Goal: Task Accomplishment & Management: Complete application form

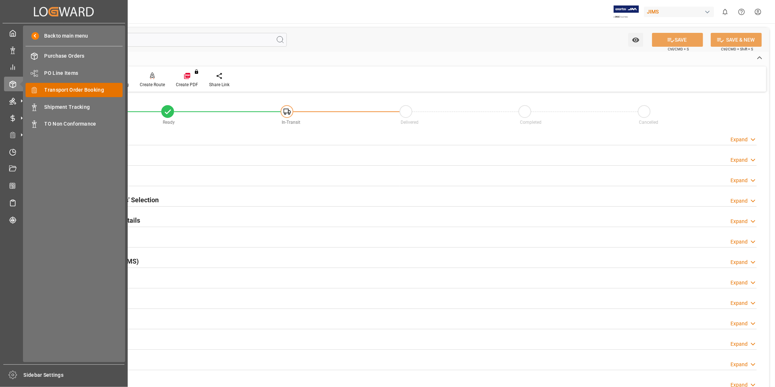
click at [55, 88] on span "Transport Order Booking" at bounding box center [84, 90] width 78 height 8
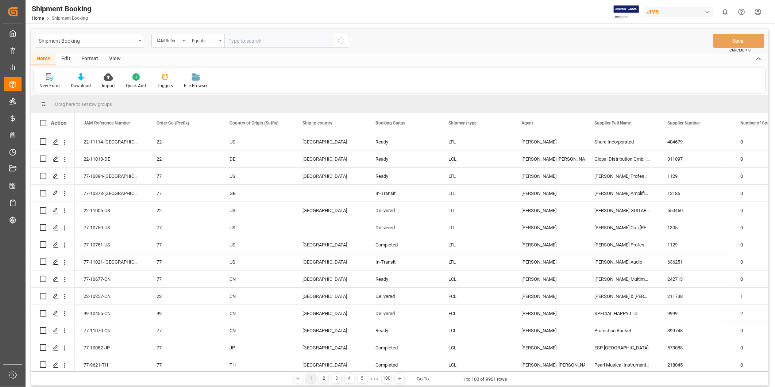
click at [51, 80] on icon at bounding box center [51, 79] width 4 height 4
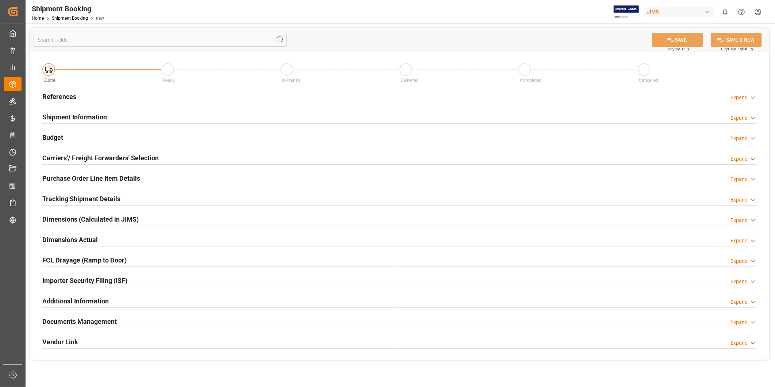
click at [743, 96] on div "Expand" at bounding box center [739, 98] width 17 height 8
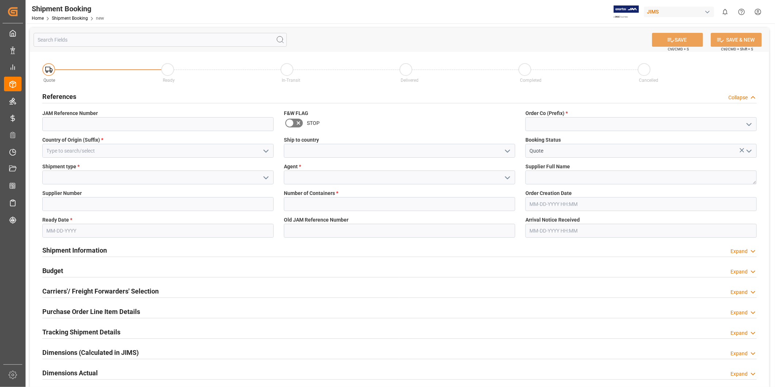
click at [750, 125] on icon "open menu" at bounding box center [749, 124] width 9 height 9
drag, startPoint x: 712, startPoint y: 141, endPoint x: 703, endPoint y: 143, distance: 9.2
click at [712, 142] on div "22" at bounding box center [641, 140] width 231 height 16
type input "22"
click at [241, 155] on input at bounding box center [157, 151] width 231 height 14
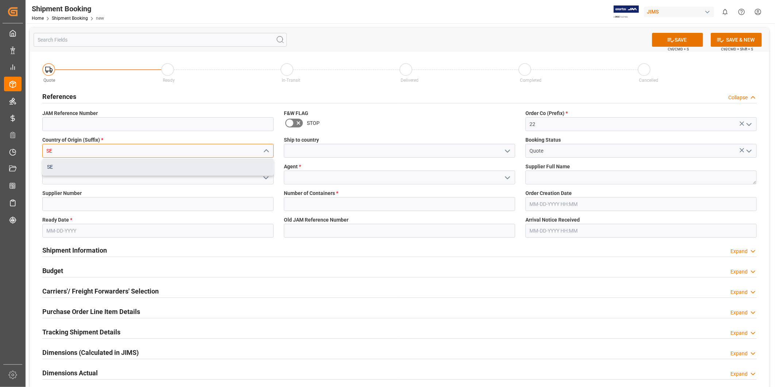
click at [207, 168] on div "SE" at bounding box center [158, 167] width 231 height 16
type input "SE"
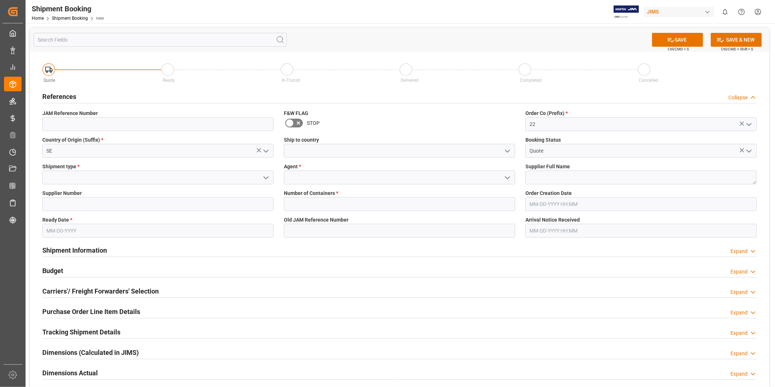
click at [509, 151] on icon "open menu" at bounding box center [507, 151] width 9 height 9
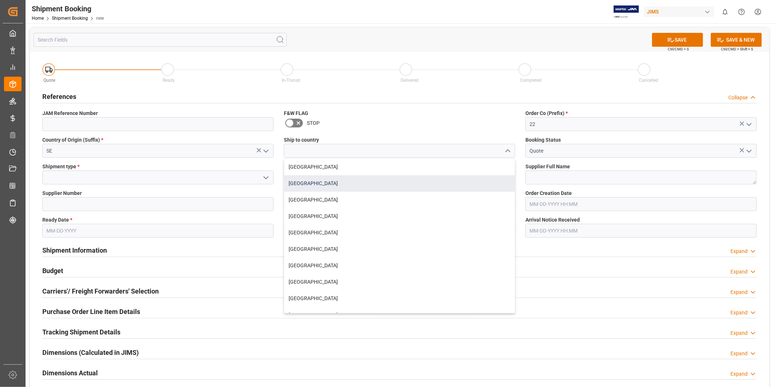
click at [444, 179] on div "[GEOGRAPHIC_DATA]" at bounding box center [399, 183] width 231 height 16
type input "[GEOGRAPHIC_DATA]"
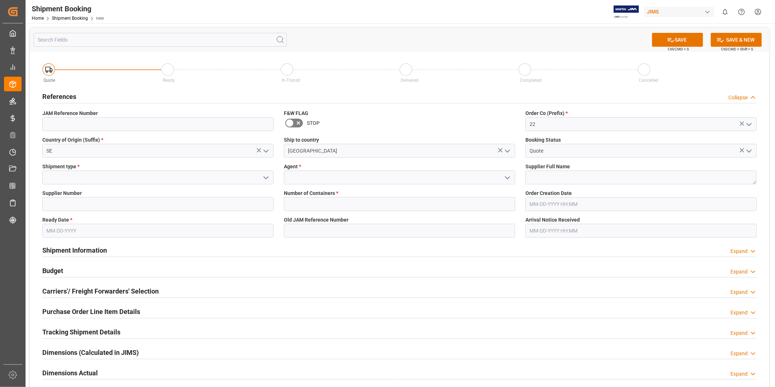
click at [268, 180] on icon "open menu" at bounding box center [266, 177] width 9 height 9
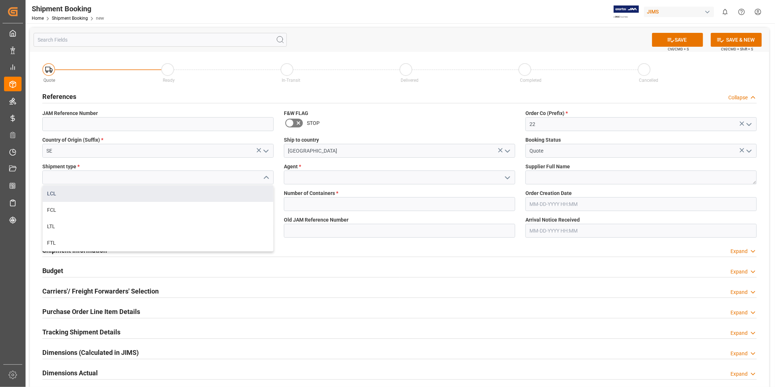
click at [249, 191] on div "LCL" at bounding box center [158, 193] width 231 height 16
type input "LCL"
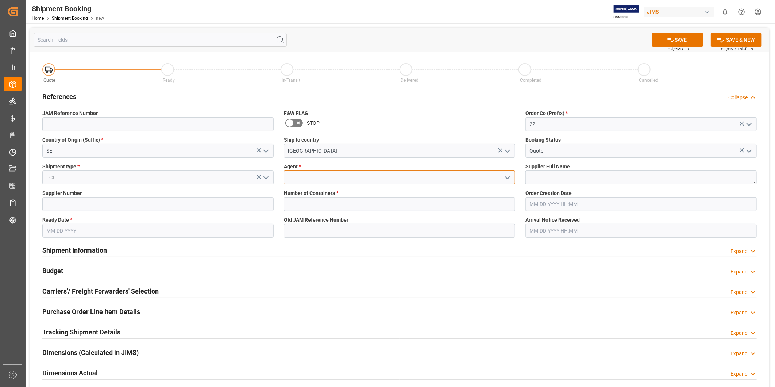
click at [330, 179] on input at bounding box center [399, 177] width 231 height 14
type input "[PERSON_NAME]"
click at [556, 181] on textarea at bounding box center [641, 177] width 231 height 14
paste textarea "Clavia DMI AB (W/T*)-"
type textarea "Clavia DMI AB (W/T*)-"
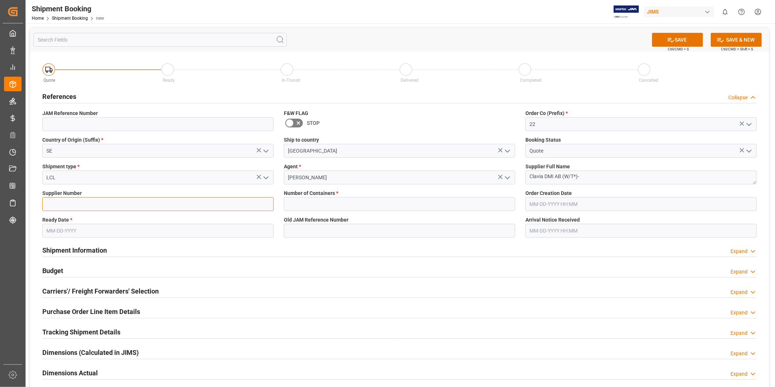
click at [106, 204] on input at bounding box center [157, 204] width 231 height 14
paste input "212850"
type input "212850"
click at [308, 210] on input "text" at bounding box center [399, 204] width 231 height 14
type input "0"
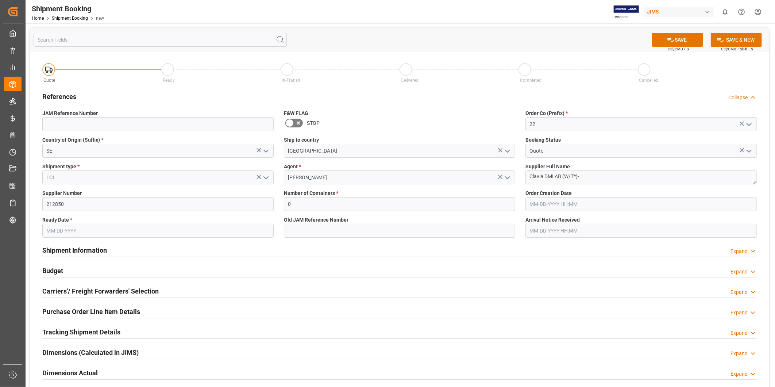
click at [96, 236] on input "text" at bounding box center [157, 231] width 231 height 14
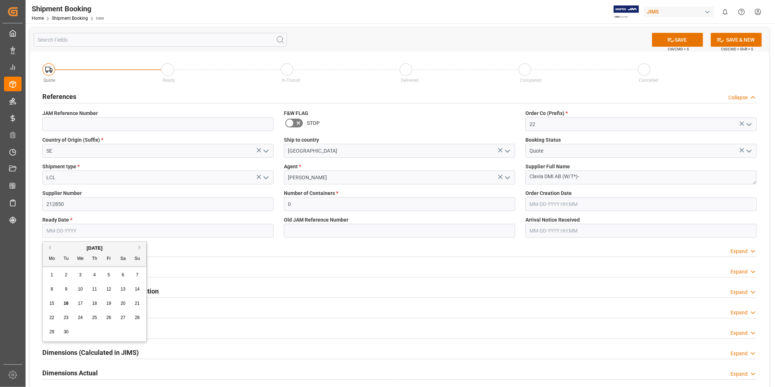
click at [139, 246] on div "September 2025" at bounding box center [95, 248] width 104 height 7
click at [141, 246] on button "Next Month" at bounding box center [141, 247] width 4 height 4
click at [54, 320] on div "20" at bounding box center [51, 317] width 9 height 9
type input "[DATE]"
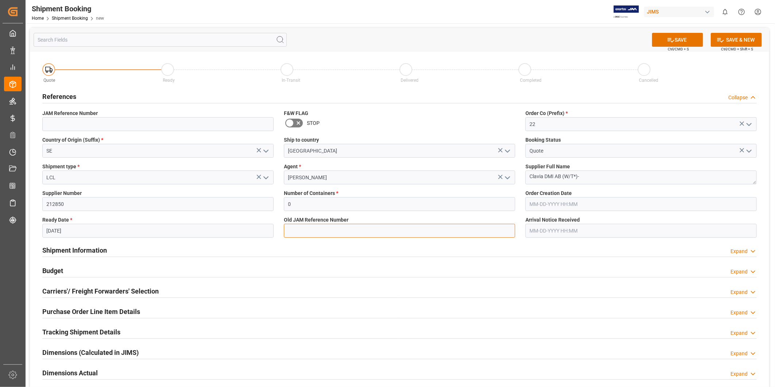
click at [308, 234] on input at bounding box center [399, 231] width 231 height 14
type input "B"
click at [669, 33] on button "SAVE" at bounding box center [677, 40] width 51 height 14
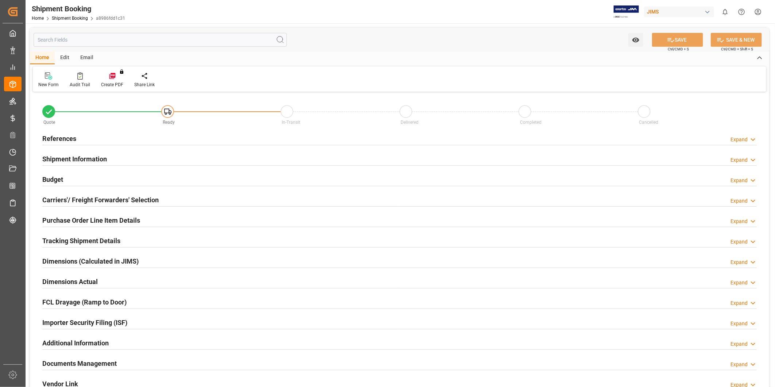
type input "0"
type input "[DATE]"
click at [754, 141] on icon at bounding box center [753, 140] width 7 height 8
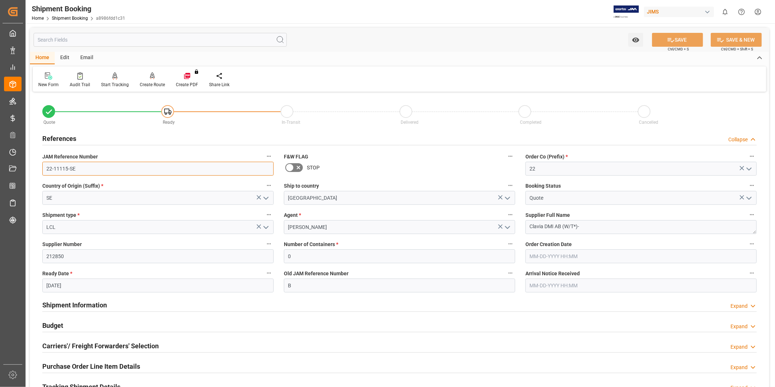
click at [93, 169] on input "22-11115-SE" at bounding box center [157, 169] width 231 height 14
click at [567, 221] on textarea "Clavia DMI AB (W/T*)-" at bounding box center [641, 227] width 231 height 14
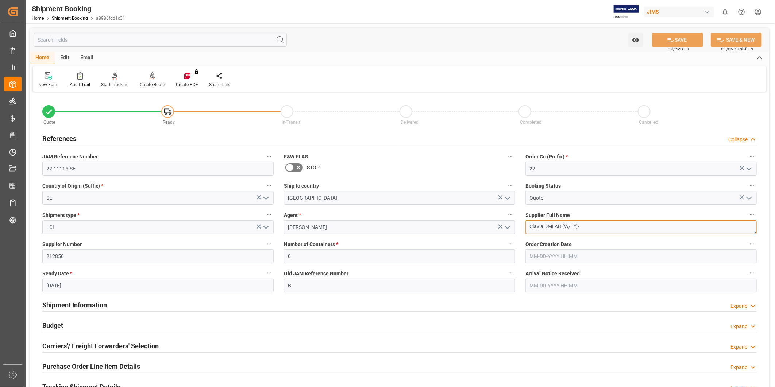
click at [567, 221] on textarea "Clavia DMI AB (W/T*)-" at bounding box center [641, 227] width 231 height 14
click at [382, 88] on div "New Form Audit Trail Start Tracking Create Empty Shipment Tracking Create Route…" at bounding box center [400, 78] width 734 height 25
click at [77, 168] on input "22-11115-SE" at bounding box center [157, 169] width 231 height 14
